Goal: Task Accomplishment & Management: Use online tool/utility

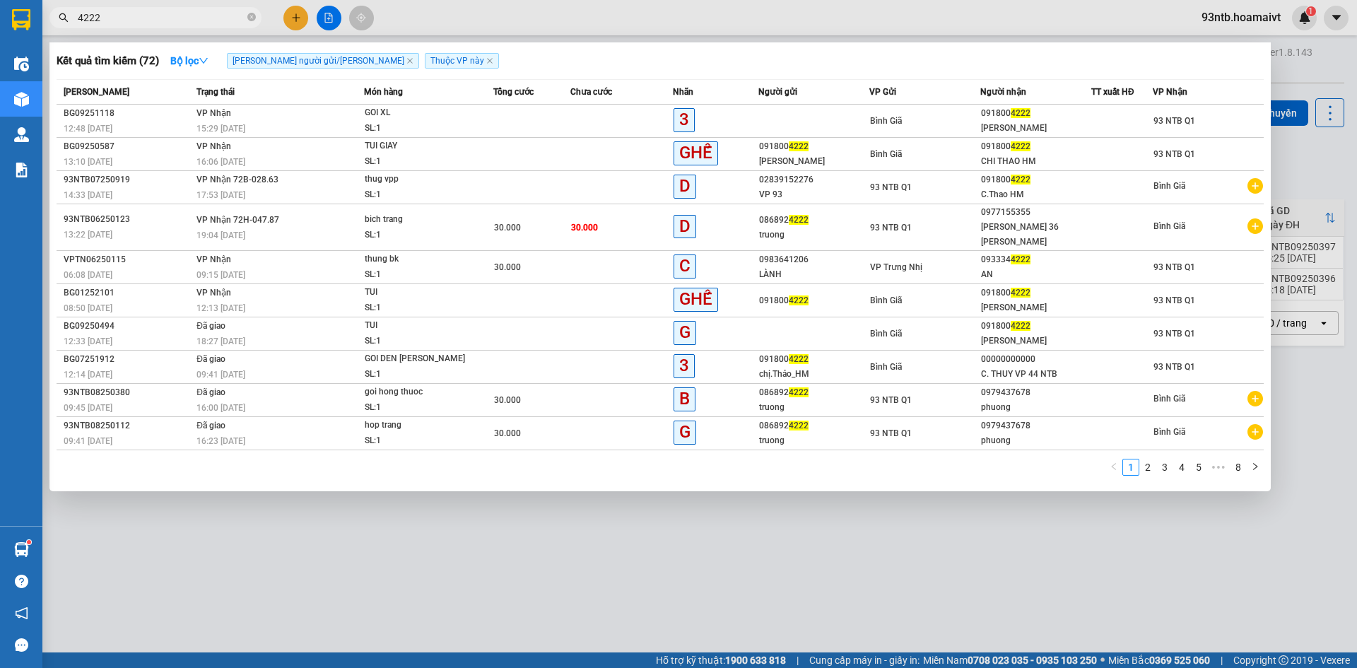
type input "4222"
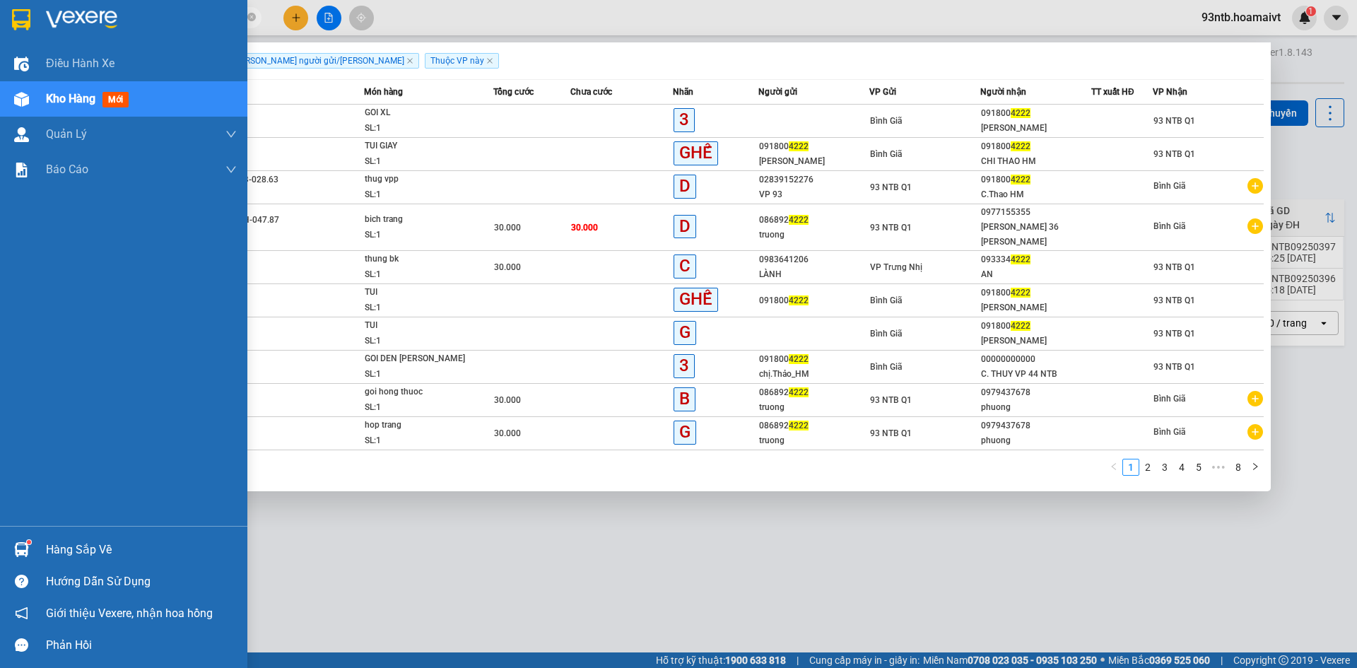
click at [28, 545] on img at bounding box center [21, 549] width 15 height 15
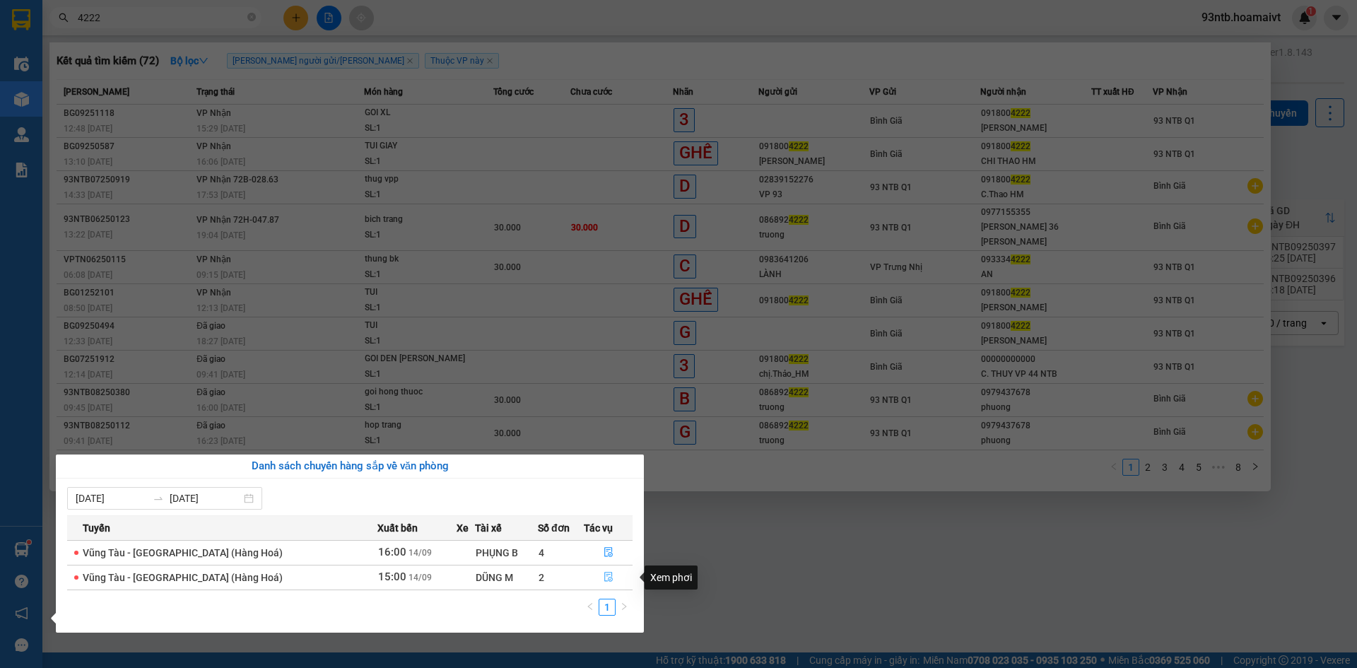
click at [604, 577] on icon "file-done" at bounding box center [609, 577] width 10 height 10
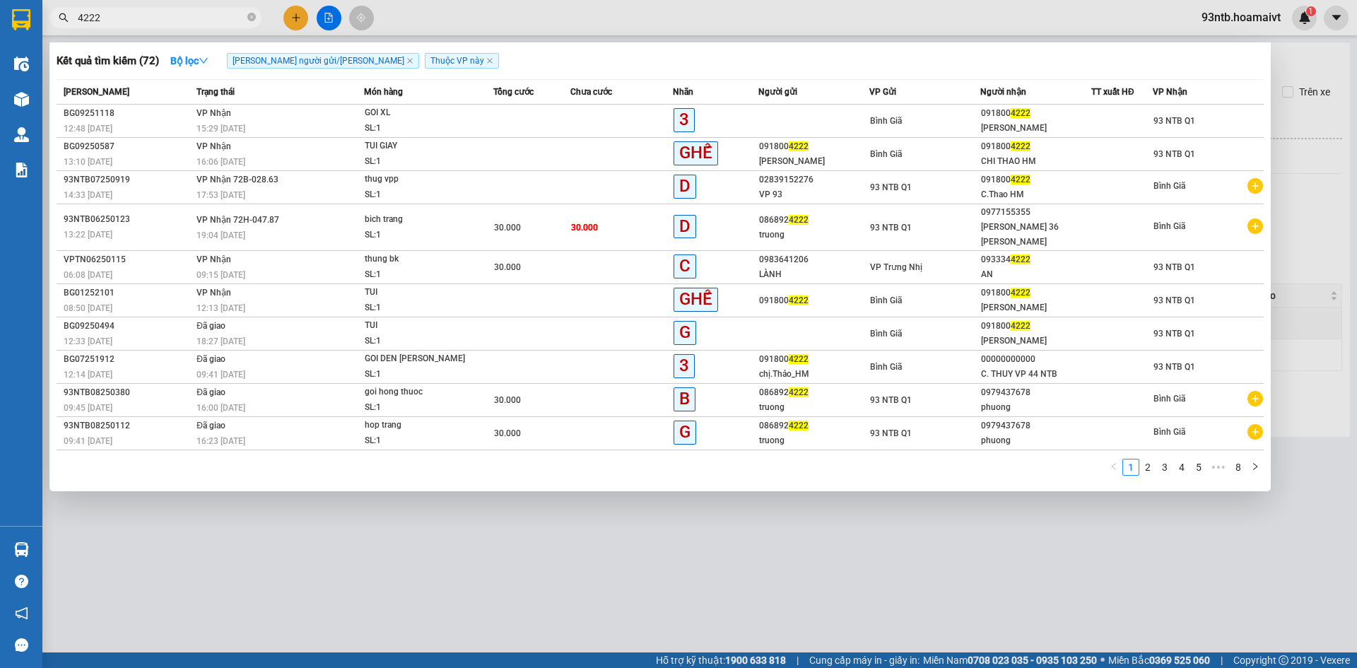
click at [779, 553] on div at bounding box center [678, 334] width 1357 height 668
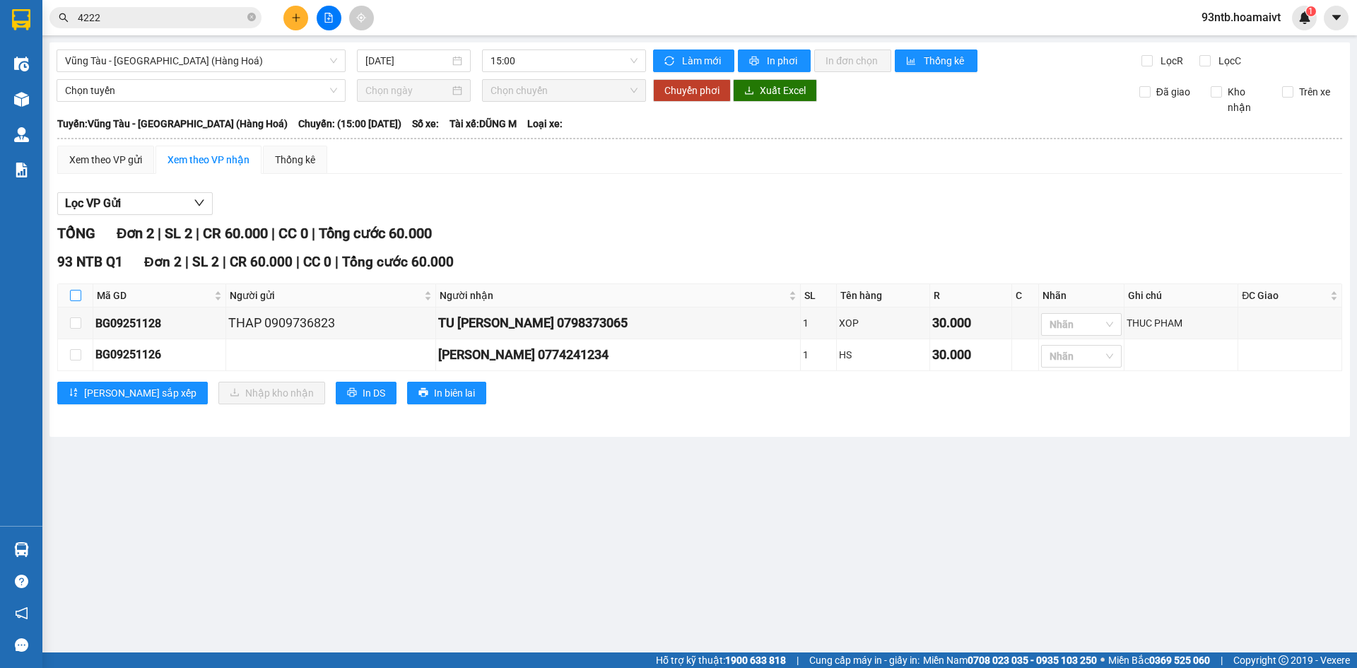
click at [72, 293] on input "checkbox" at bounding box center [75, 295] width 11 height 11
checkbox input "true"
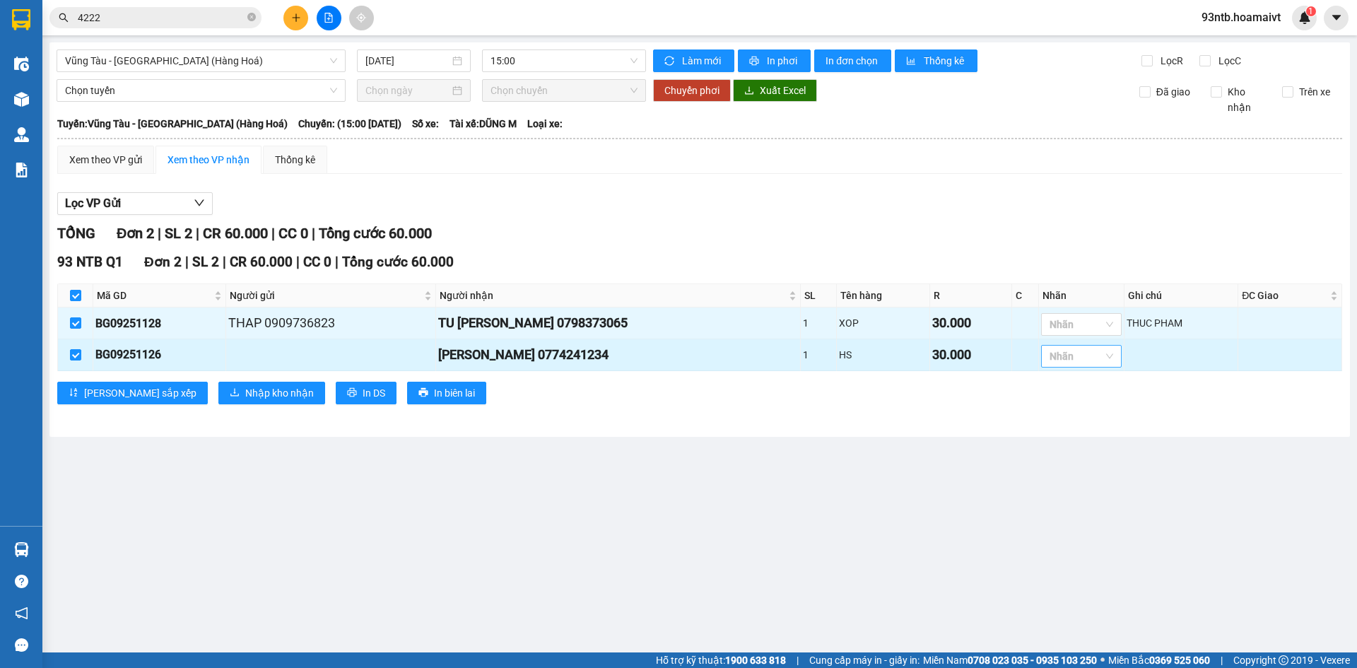
click at [1058, 365] on div at bounding box center [1074, 356] width 59 height 17
type input "hs"
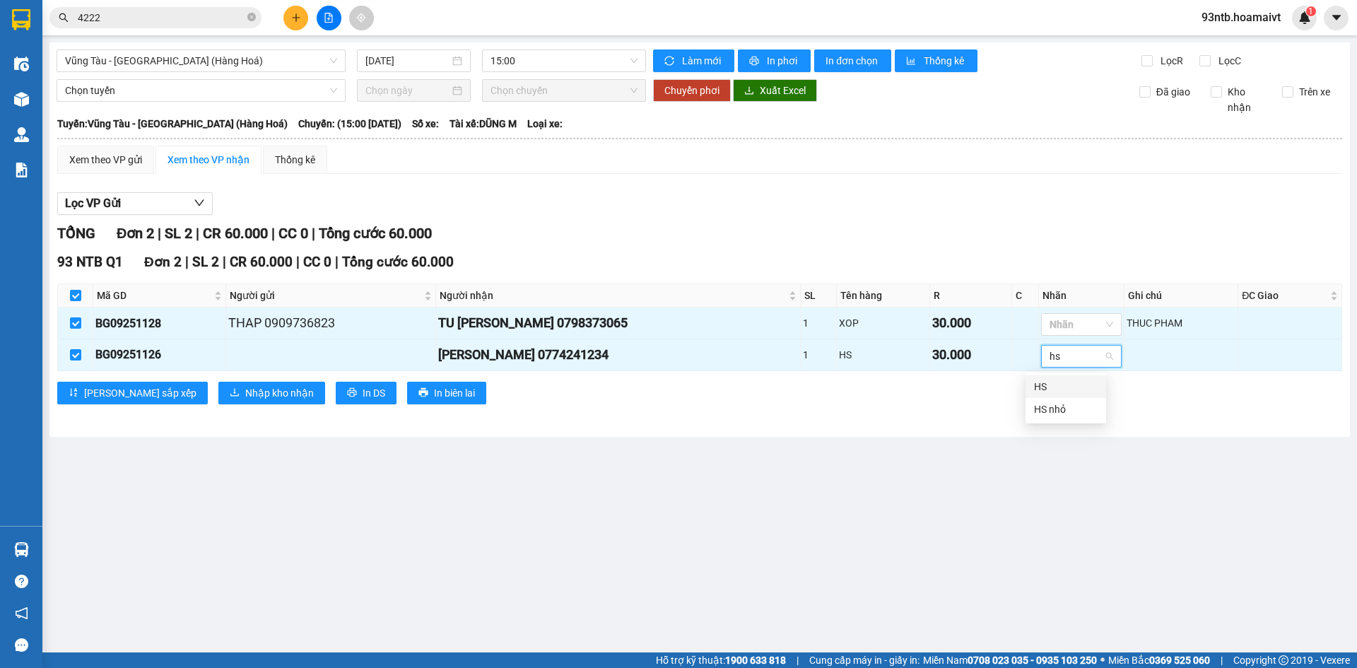
click at [1048, 380] on div "HS" at bounding box center [1066, 387] width 64 height 16
click at [836, 460] on main "Vũng Tàu - [GEOGRAPHIC_DATA] ([GEOGRAPHIC_DATA] Hoá) [DATE] 15:00 [PERSON_NAME…" at bounding box center [678, 326] width 1357 height 653
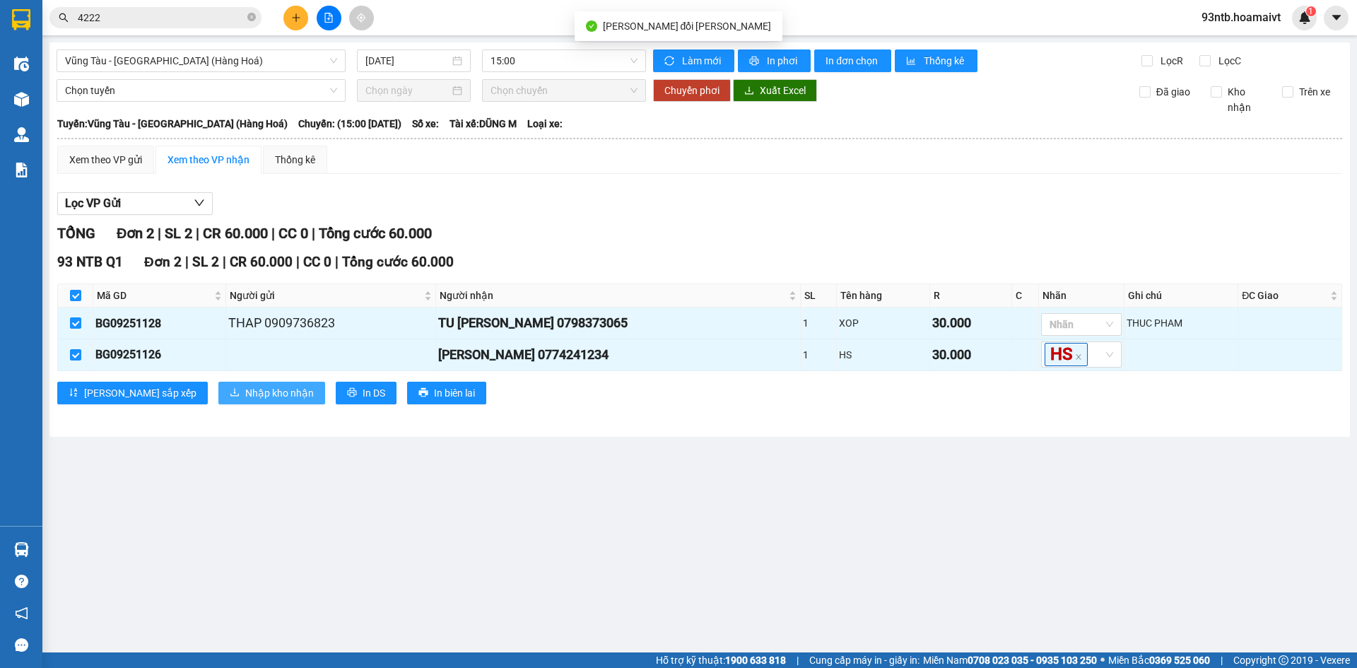
click at [241, 385] on button "Nhập kho nhận" at bounding box center [271, 393] width 107 height 23
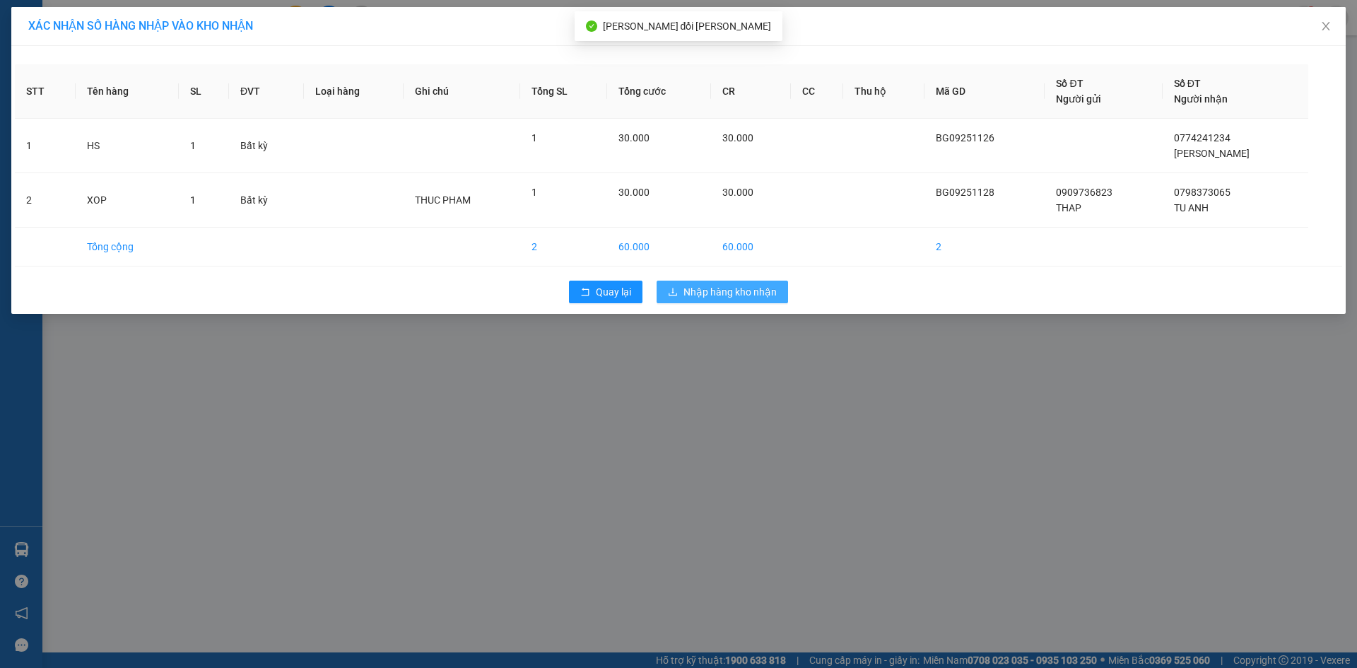
click at [704, 289] on span "Nhập hàng kho nhận" at bounding box center [730, 292] width 93 height 16
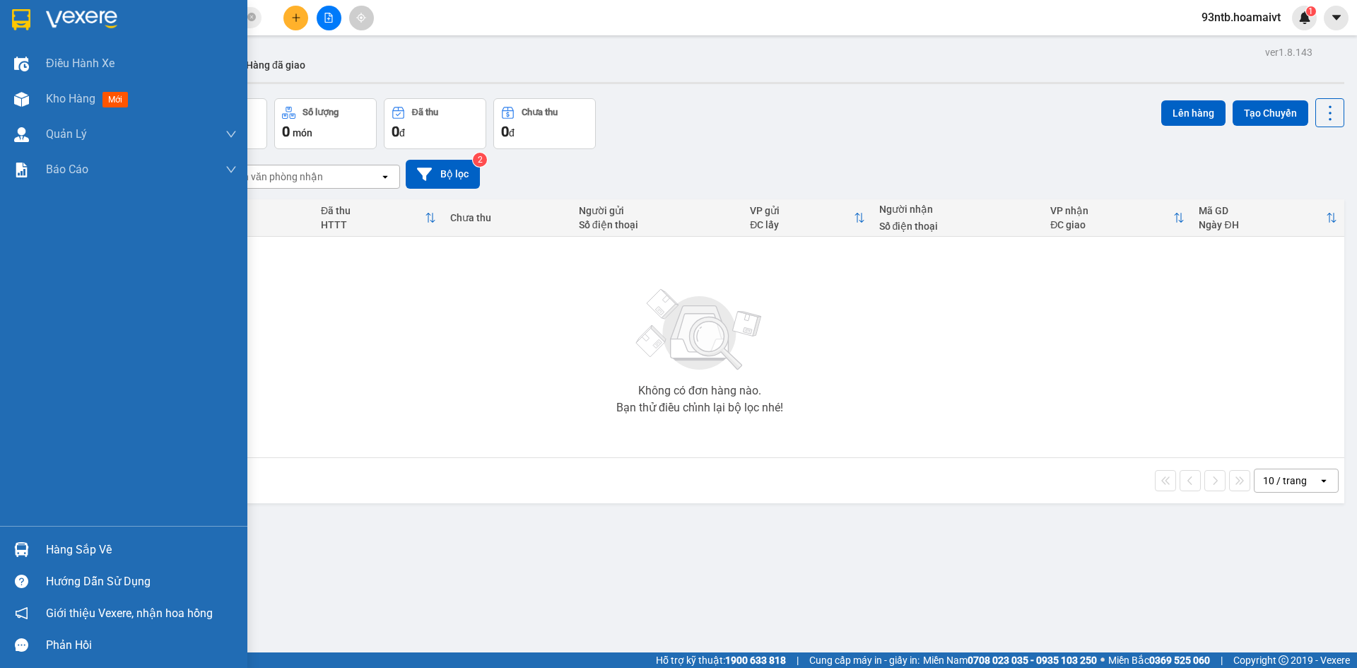
click at [49, 542] on div "Hàng sắp về" at bounding box center [141, 549] width 191 height 21
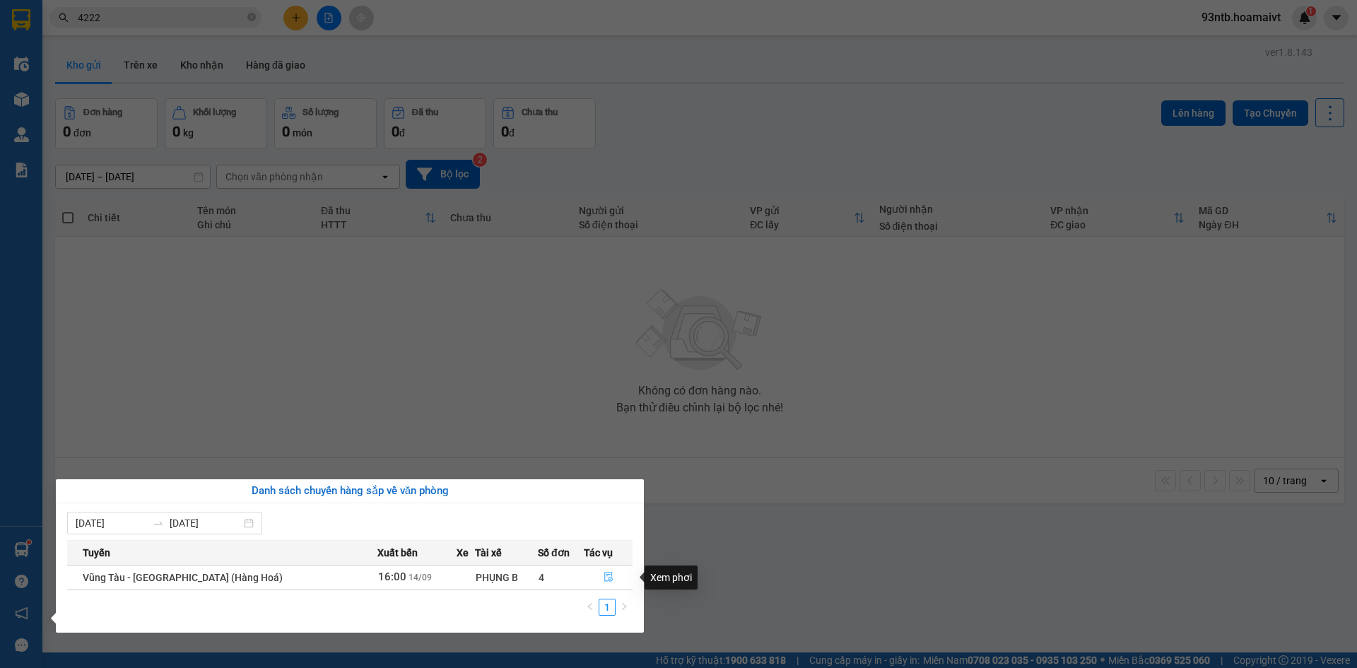
click at [604, 579] on icon "file-done" at bounding box center [608, 578] width 8 height 10
